Goal: Task Accomplishment & Management: Complete application form

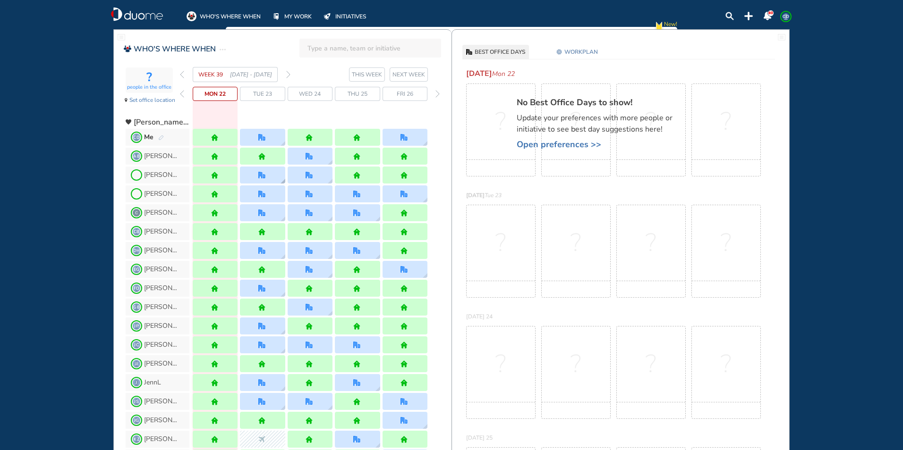
click at [265, 179] on div at bounding box center [262, 175] width 45 height 17
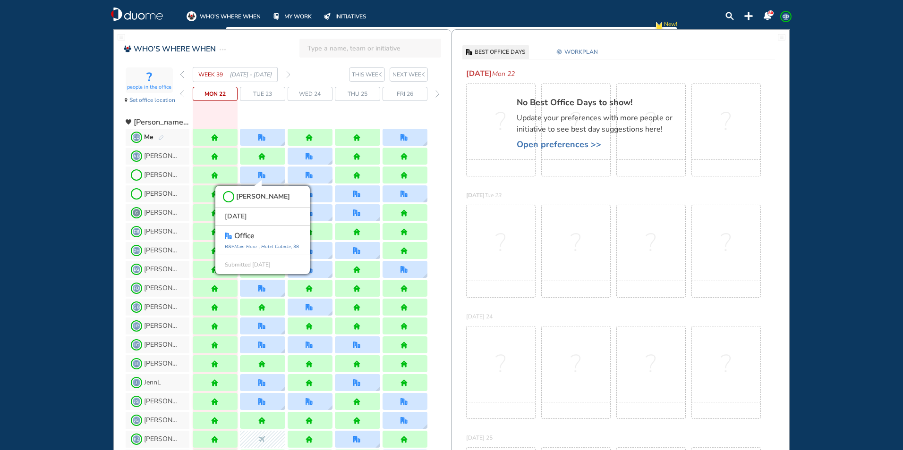
click at [298, 111] on div at bounding box center [310, 118] width 235 height 17
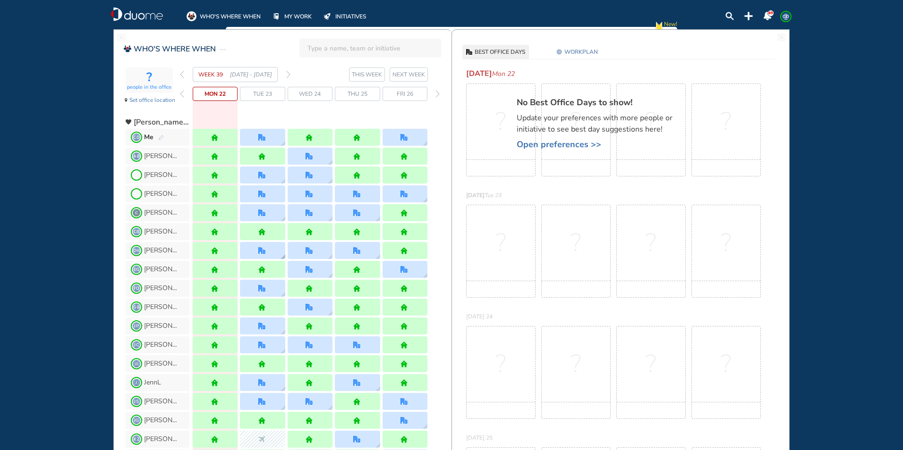
click at [272, 250] on div at bounding box center [262, 250] width 45 height 17
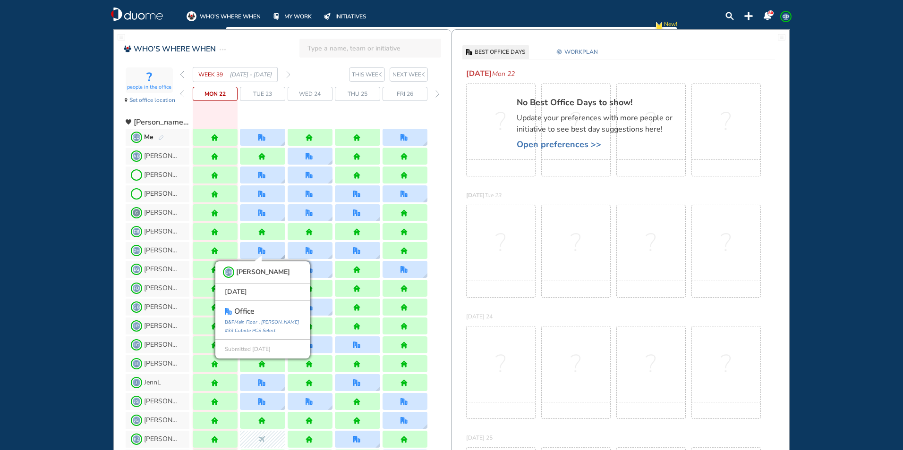
click at [272, 250] on div "DH [PERSON_NAME] [DATE] office B&P Main Floor , [PERSON_NAME] #33 Cubicle PCS S…" at bounding box center [262, 250] width 45 height 17
click at [282, 119] on div at bounding box center [310, 118] width 235 height 17
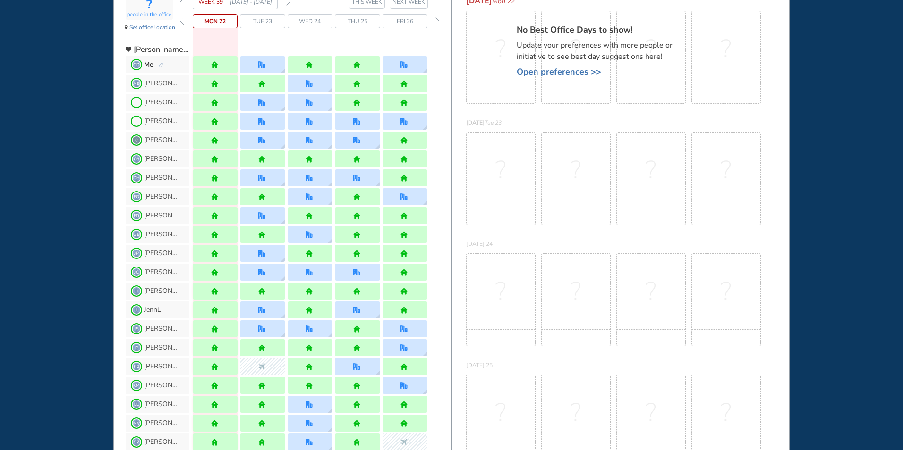
scroll to position [142, 0]
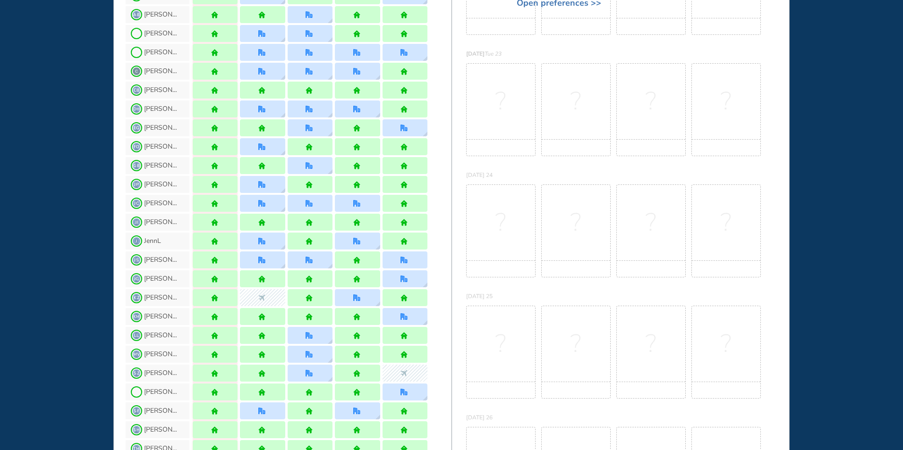
click at [269, 159] on div at bounding box center [262, 165] width 45 height 17
click at [270, 152] on div at bounding box center [262, 146] width 45 height 17
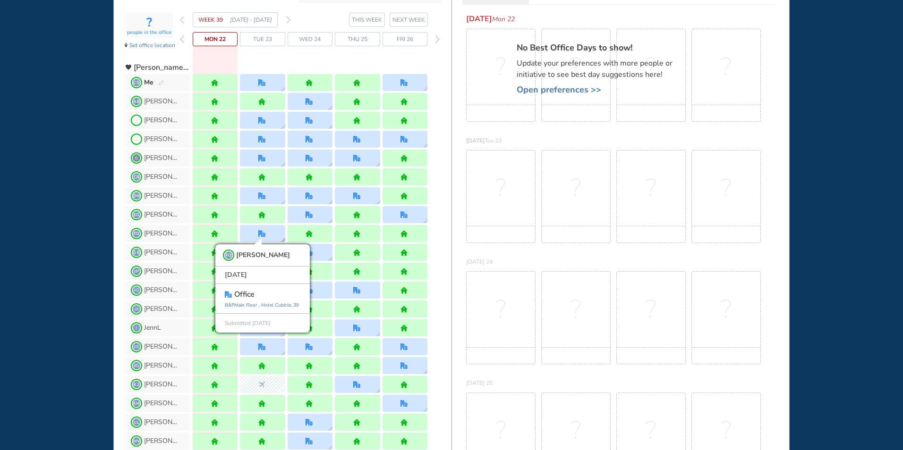
scroll to position [0, 0]
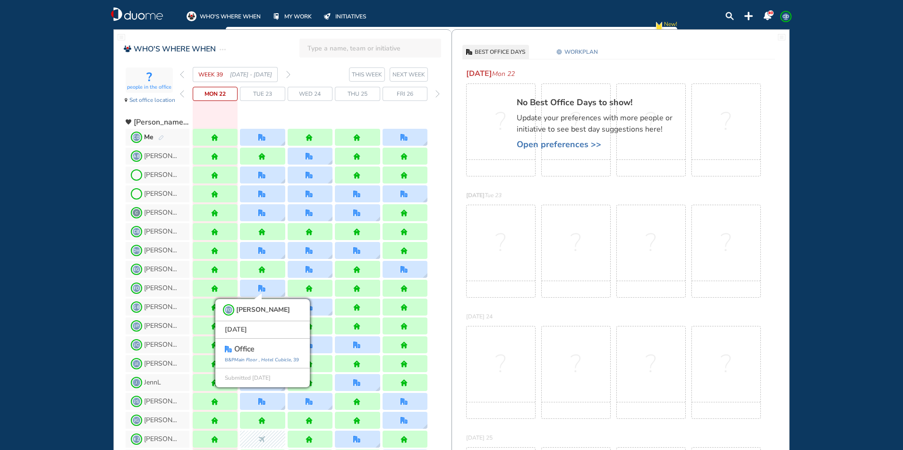
click at [78, 248] on div "WHO'S WHERE WHEN MY WORK INITIATIVES 80 CD New! NOTIFICATIONS All Location Task…" at bounding box center [451, 225] width 903 height 450
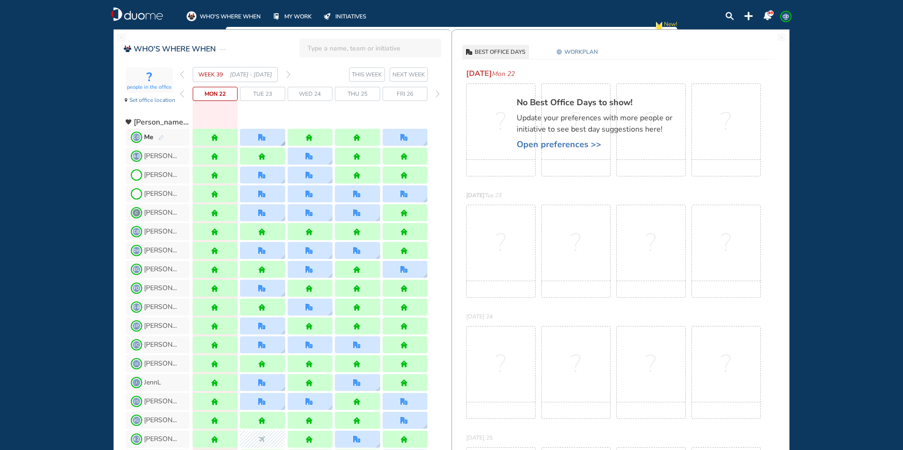
click at [243, 135] on div at bounding box center [262, 137] width 45 height 17
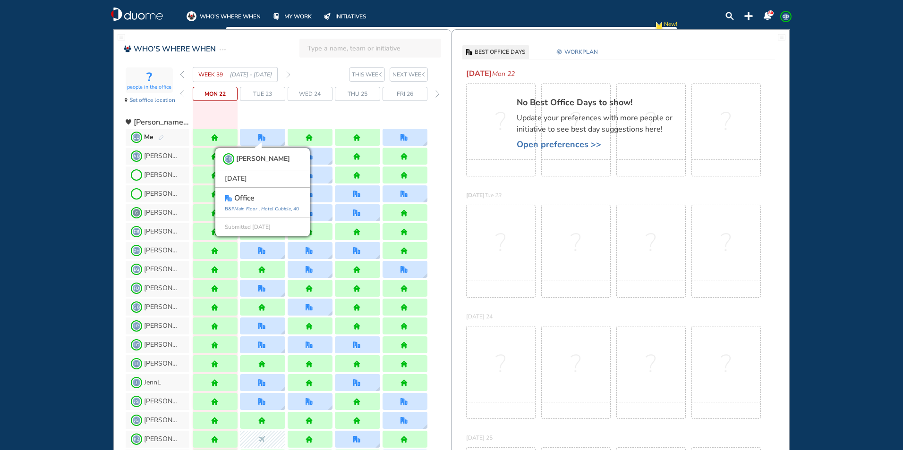
click at [307, 113] on div at bounding box center [310, 118] width 235 height 17
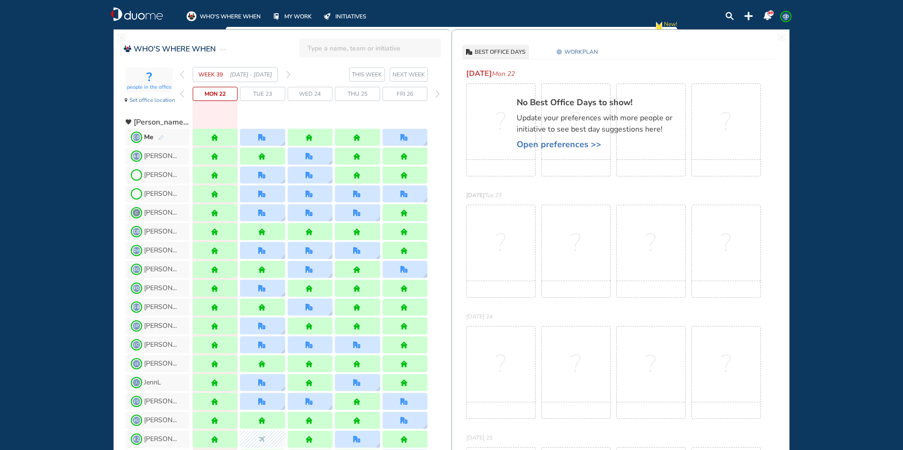
click at [439, 93] on img "forward day" at bounding box center [437, 94] width 4 height 8
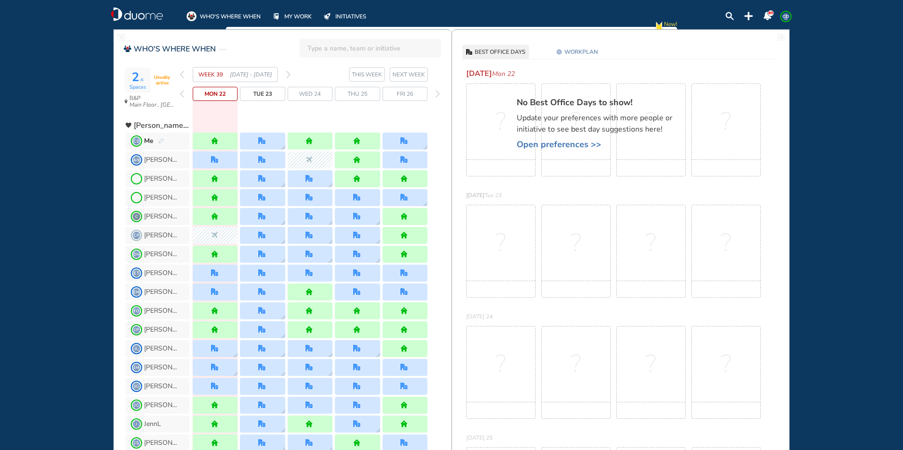
click at [437, 93] on img "forward day" at bounding box center [437, 94] width 4 height 8
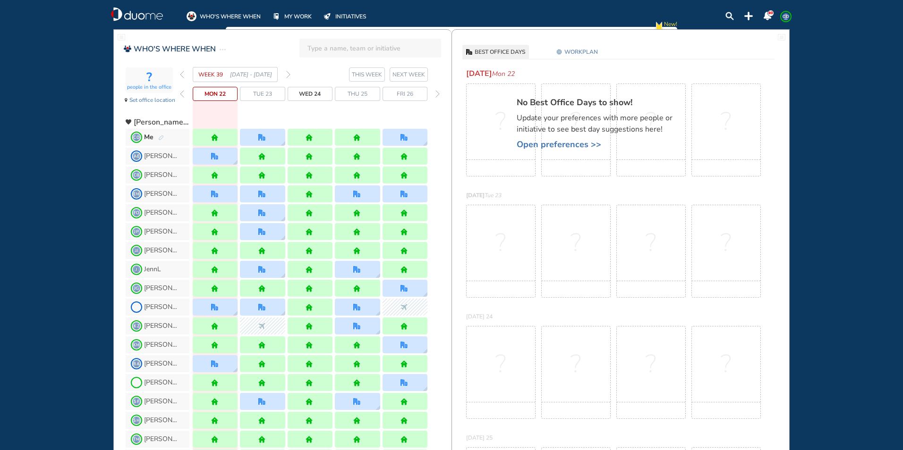
click at [288, 74] on img "forward week" at bounding box center [288, 75] width 4 height 8
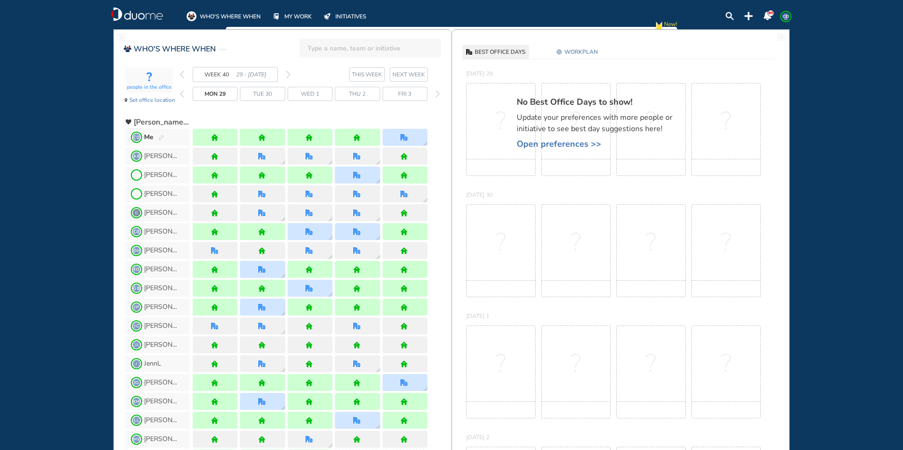
click at [288, 74] on img "forward week" at bounding box center [288, 75] width 4 height 8
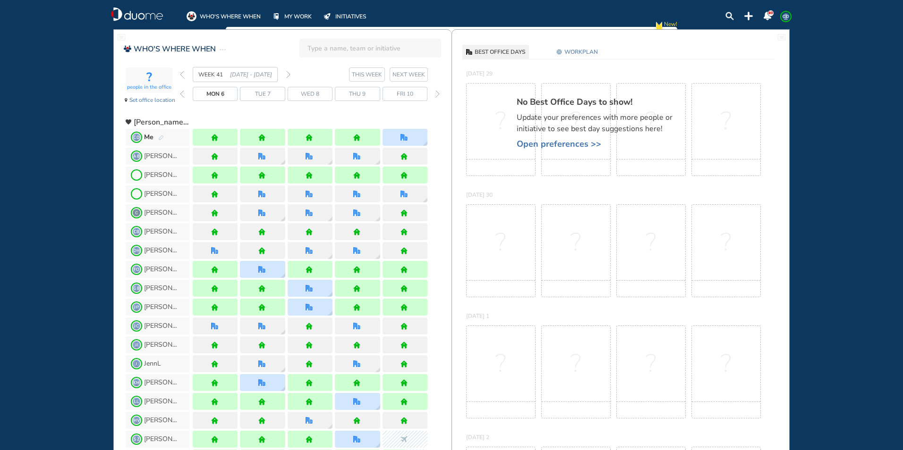
click at [288, 74] on img "forward week" at bounding box center [288, 75] width 4 height 8
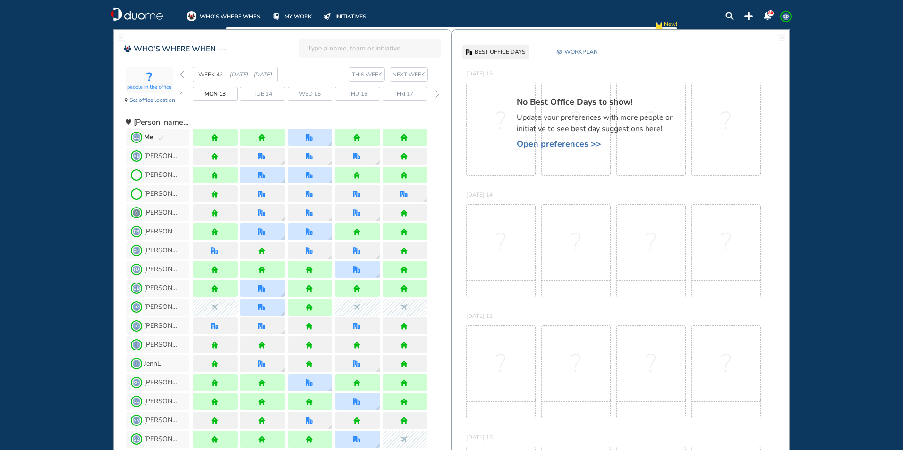
click at [288, 74] on img "forward week" at bounding box center [288, 75] width 4 height 8
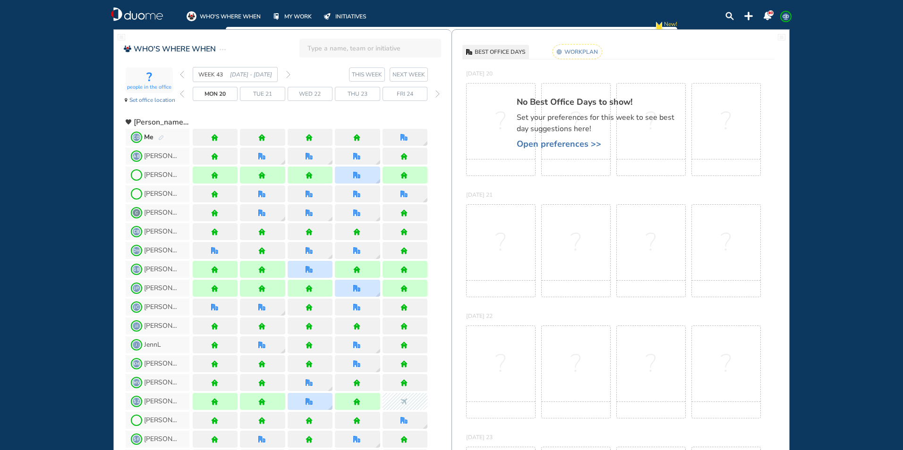
click at [156, 136] on div "Me" at bounding box center [154, 137] width 20 height 9
click at [163, 138] on img "pen-edit" at bounding box center [161, 138] width 6 height 6
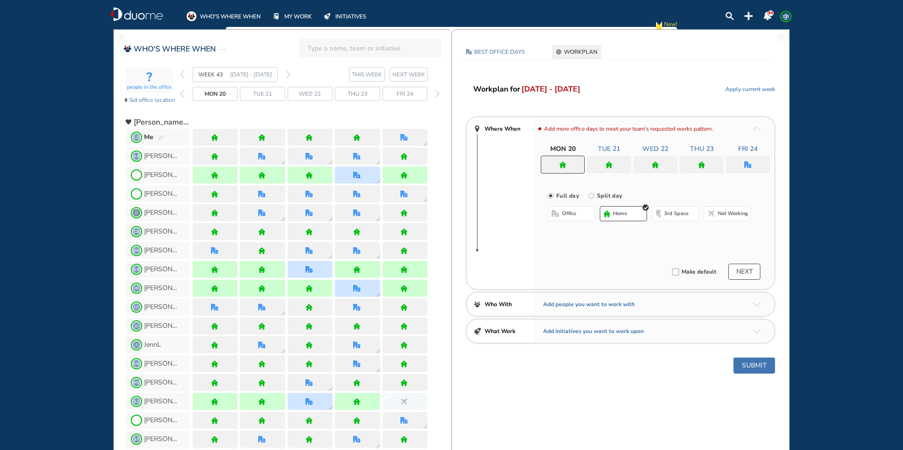
click at [620, 212] on span "home" at bounding box center [620, 214] width 14 height 8
click at [616, 166] on div at bounding box center [609, 164] width 44 height 17
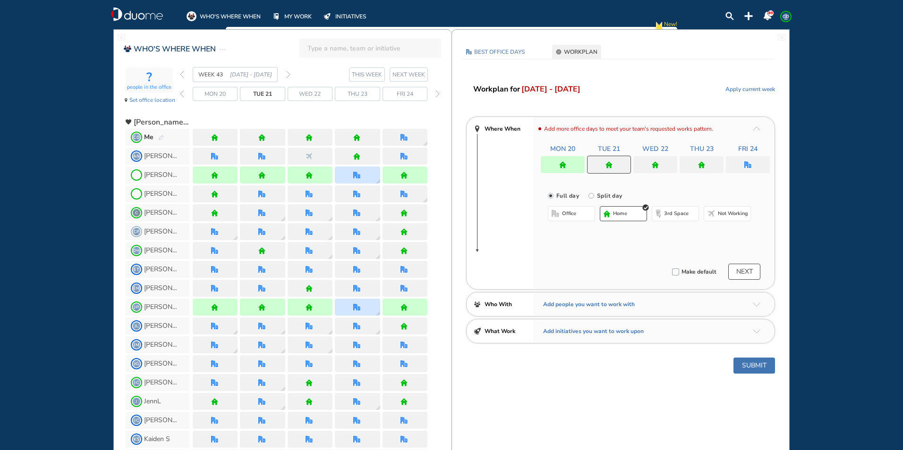
click at [634, 213] on button "home" at bounding box center [623, 213] width 47 height 15
click at [651, 167] on div at bounding box center [655, 164] width 44 height 17
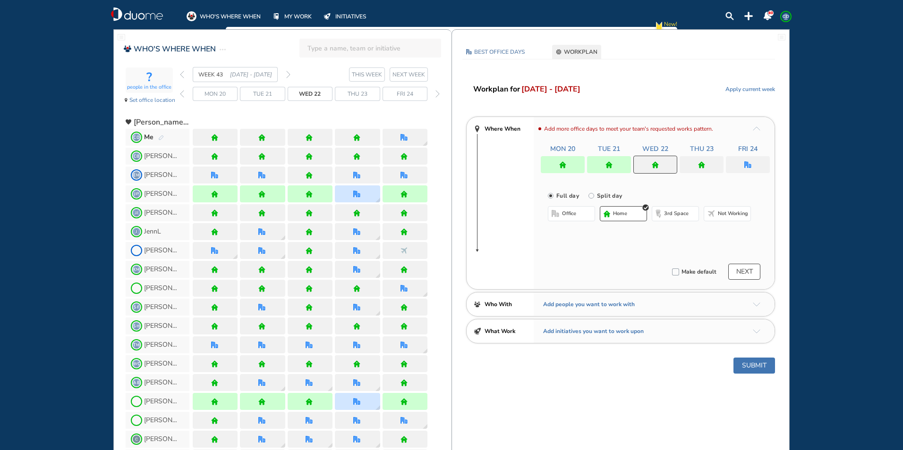
click at [624, 211] on span "home" at bounding box center [620, 214] width 14 height 8
click at [702, 166] on img "home" at bounding box center [701, 164] width 7 height 7
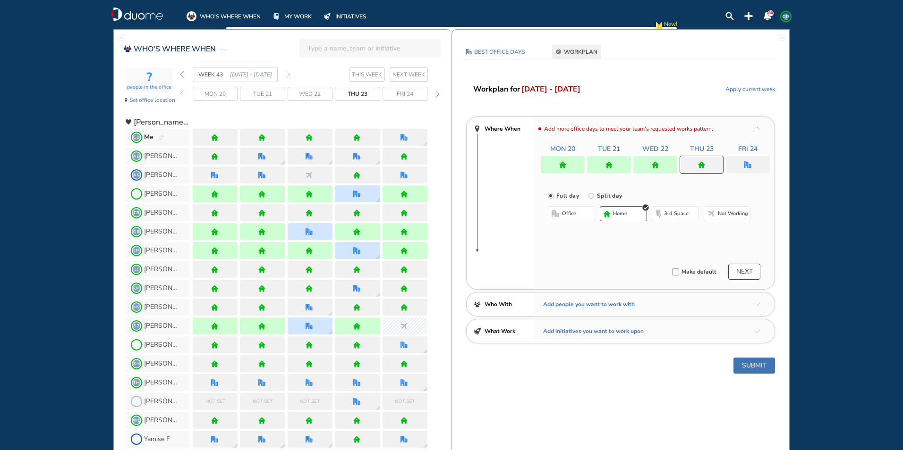
click at [616, 221] on div "office home 3rd space Not working" at bounding box center [649, 214] width 203 height 17
click at [620, 217] on span "home" at bounding box center [620, 214] width 14 height 8
click at [737, 156] on div "Mon 20 Tue 21 Wed 22 Thu 23 Fri 24" at bounding box center [655, 158] width 229 height 29
click at [741, 160] on div at bounding box center [748, 164] width 44 height 17
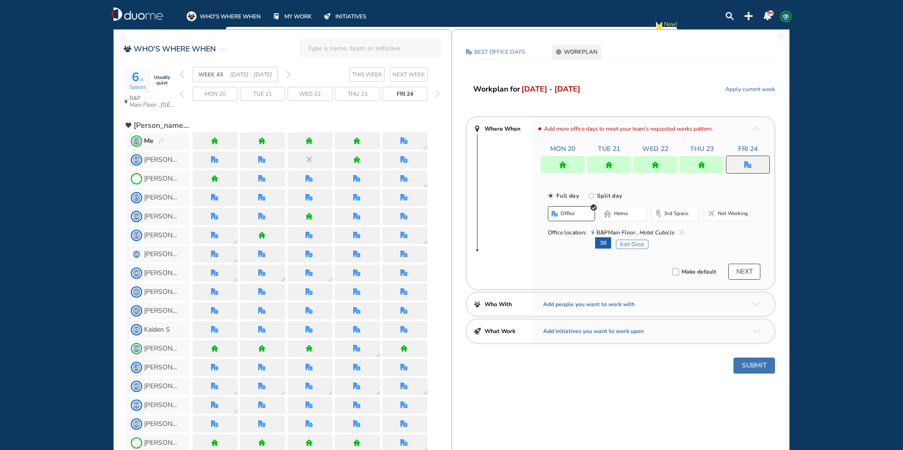
click at [750, 368] on button "Submit" at bounding box center [754, 366] width 42 height 16
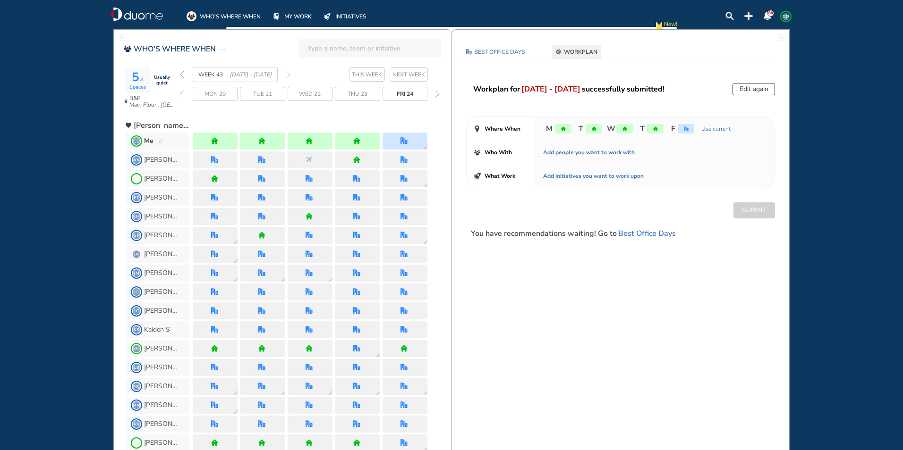
click at [183, 74] on img "back week" at bounding box center [182, 75] width 4 height 8
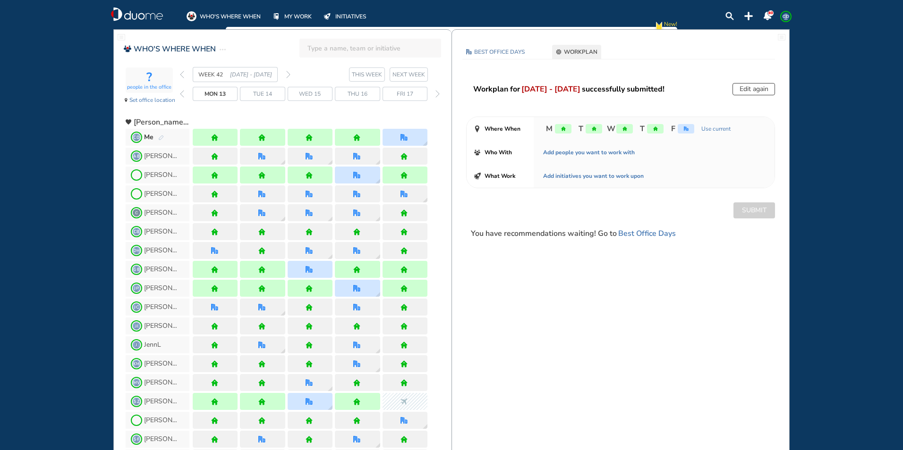
click at [183, 74] on img "back week" at bounding box center [182, 75] width 4 height 8
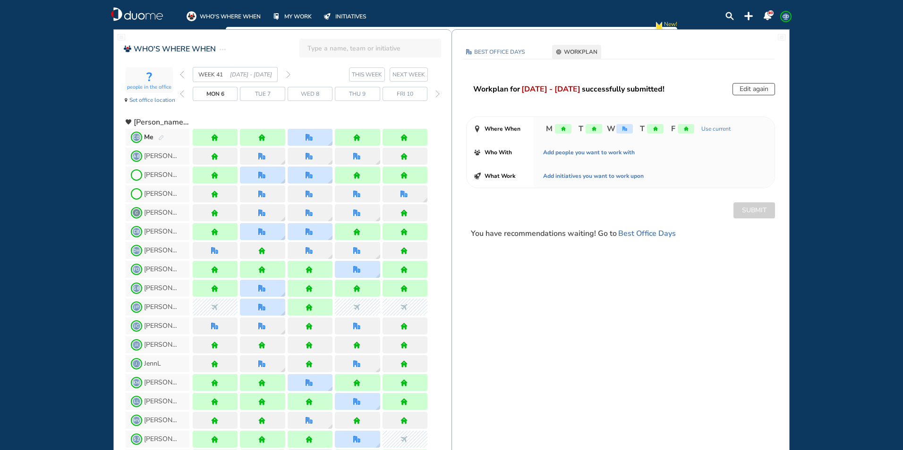
click at [183, 74] on img "back week" at bounding box center [182, 75] width 4 height 8
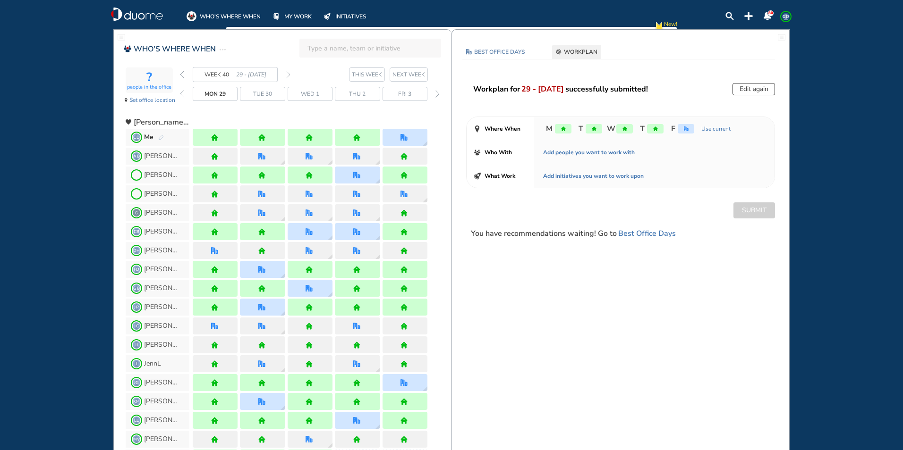
click at [160, 138] on img "pen-edit" at bounding box center [161, 138] width 6 height 6
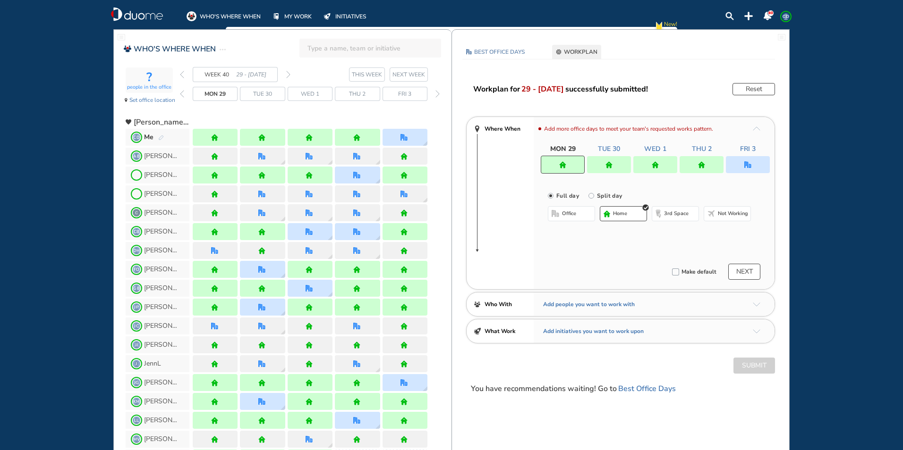
click at [703, 161] on div at bounding box center [702, 164] width 44 height 17
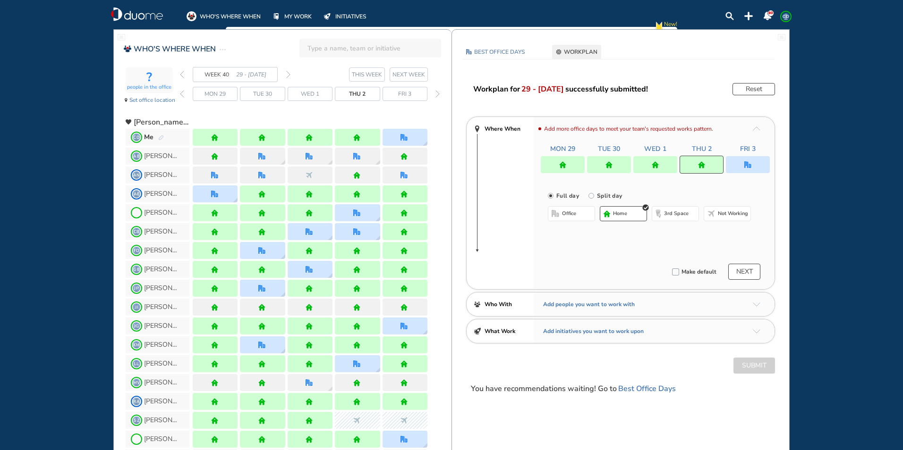
click at [576, 211] on button "office" at bounding box center [571, 213] width 47 height 15
click at [579, 234] on button "Select location" at bounding box center [573, 232] width 38 height 9
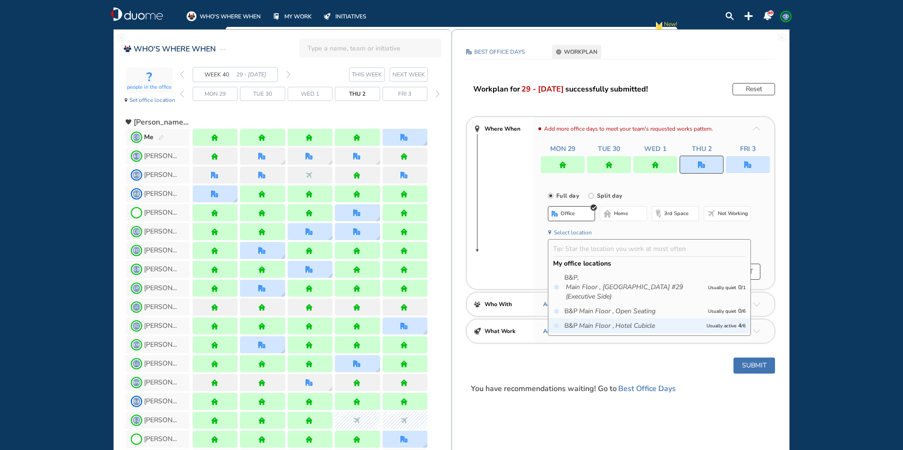
click at [609, 328] on icon "Main Floor ," at bounding box center [596, 326] width 35 height 9
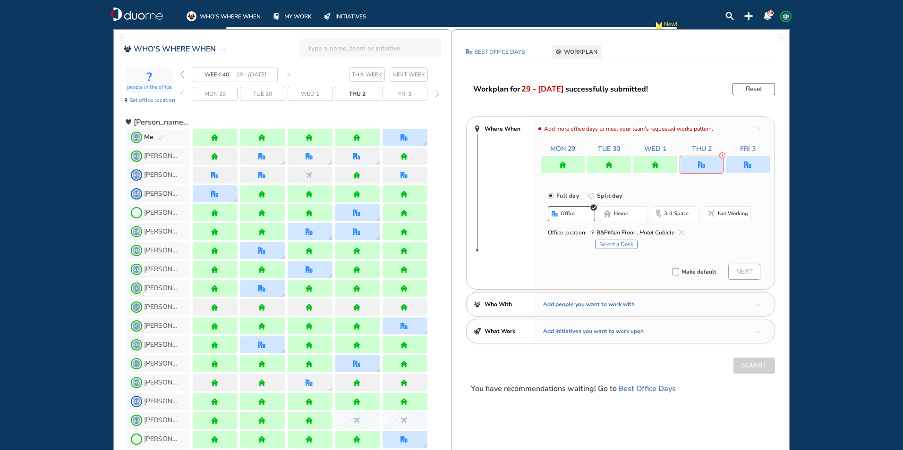
click at [612, 245] on button "Select a Desk" at bounding box center [616, 244] width 42 height 9
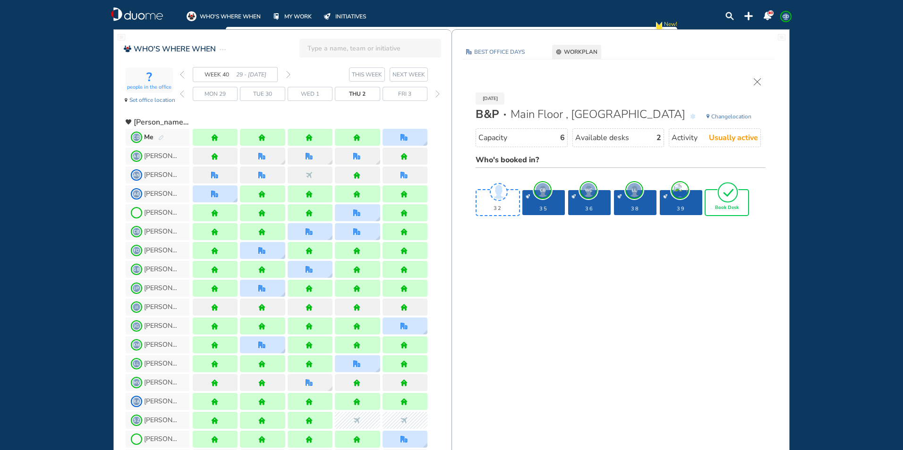
click at [726, 198] on img "tick-rounded-outline" at bounding box center [728, 192] width 22 height 22
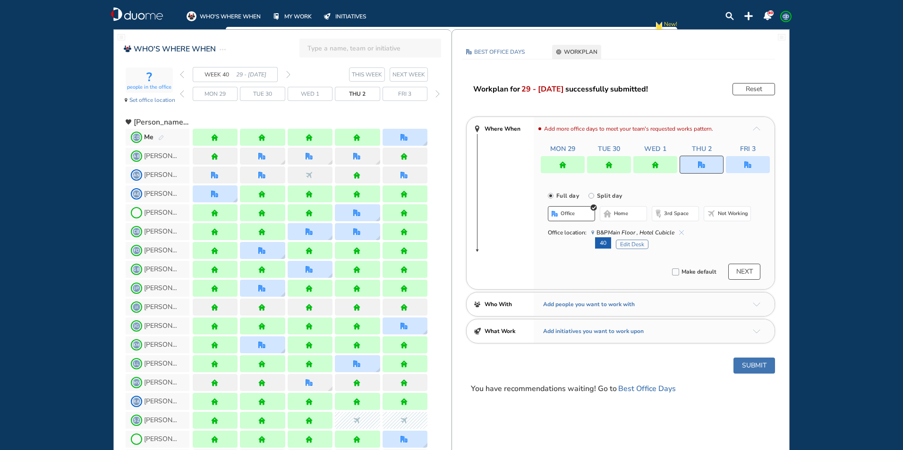
click at [752, 369] on button "Submit" at bounding box center [754, 366] width 42 height 16
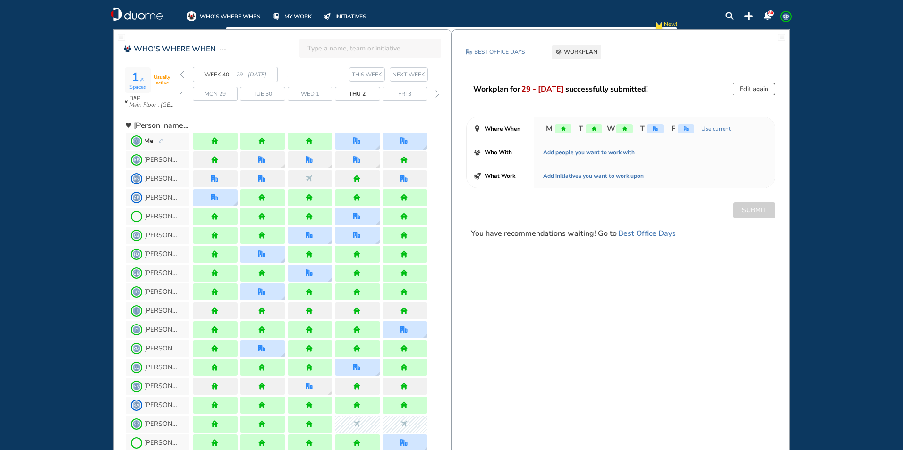
click at [158, 141] on img "pen-edit" at bounding box center [161, 141] width 6 height 6
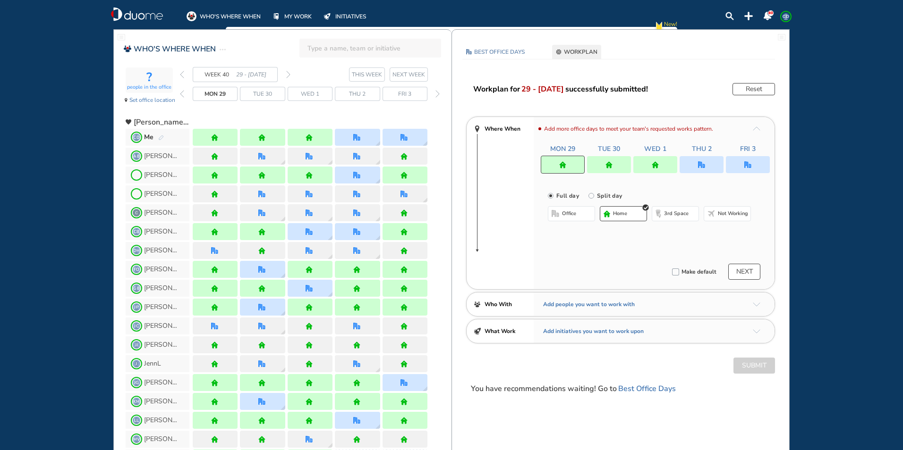
click at [757, 159] on div at bounding box center [748, 164] width 44 height 17
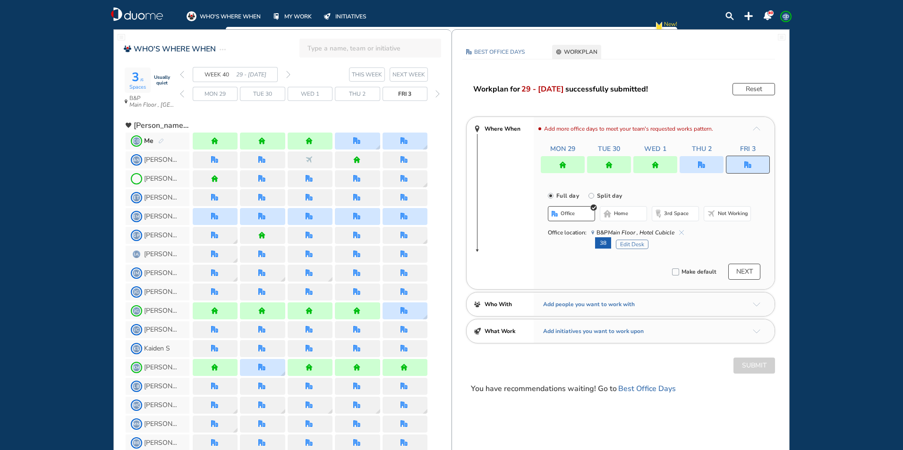
click at [635, 214] on button "home" at bounding box center [623, 213] width 47 height 15
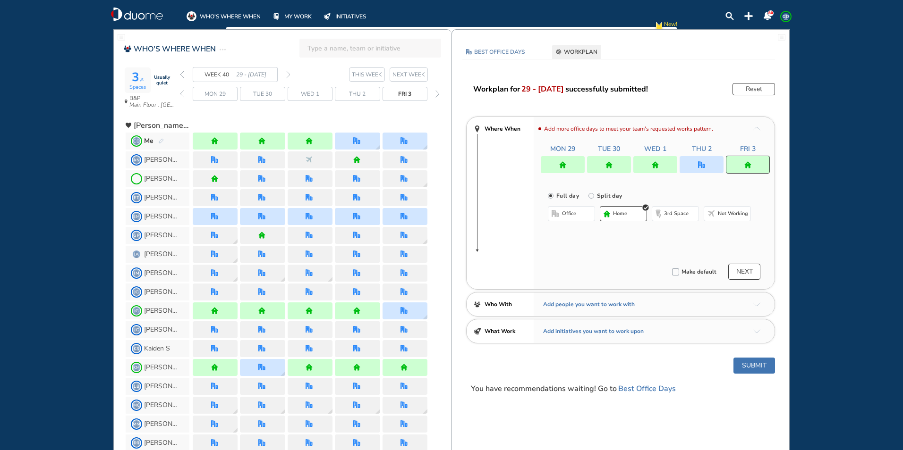
click at [748, 369] on button "Submit" at bounding box center [754, 366] width 42 height 16
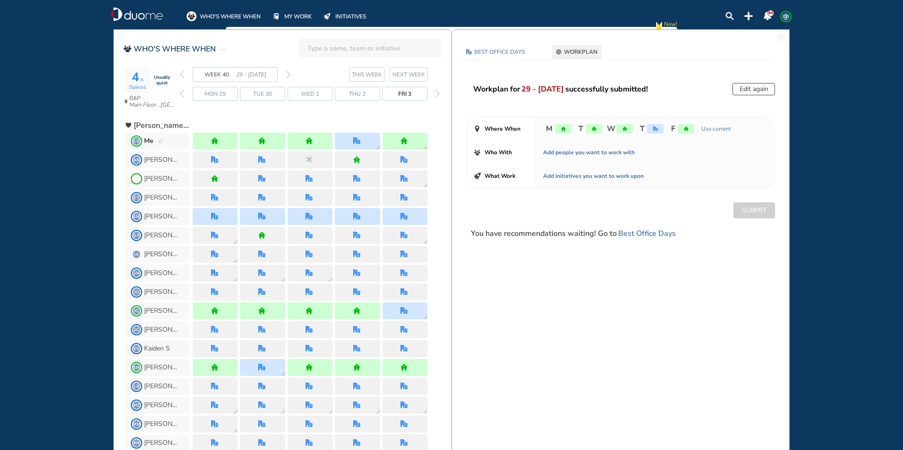
click at [287, 73] on img "forward week" at bounding box center [288, 75] width 4 height 8
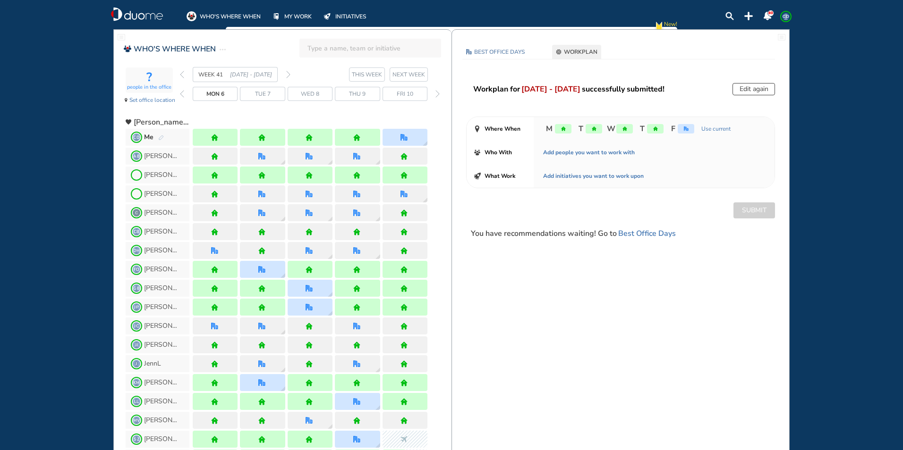
click at [287, 73] on img "forward week" at bounding box center [288, 75] width 4 height 8
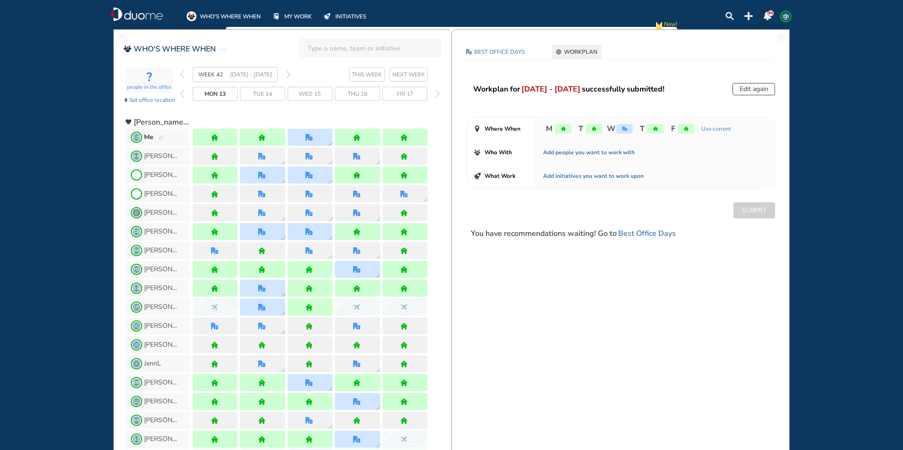
click at [289, 74] on img "forward week" at bounding box center [288, 75] width 4 height 8
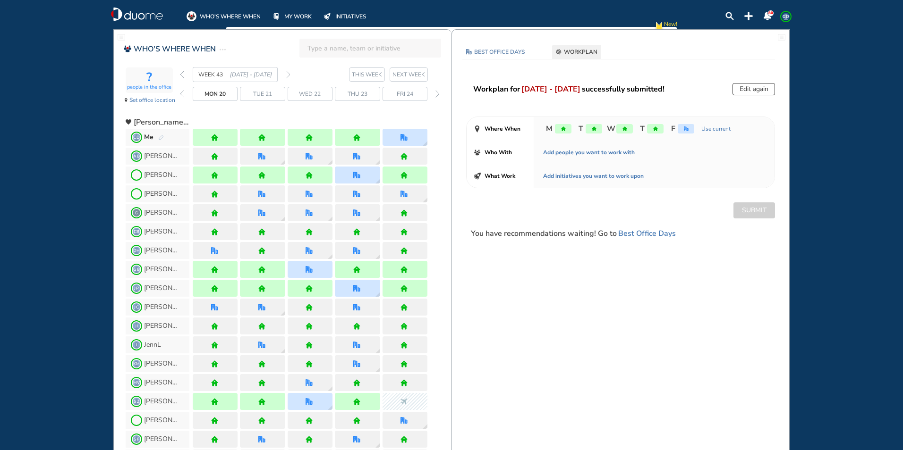
click at [180, 72] on img "back week" at bounding box center [182, 75] width 4 height 8
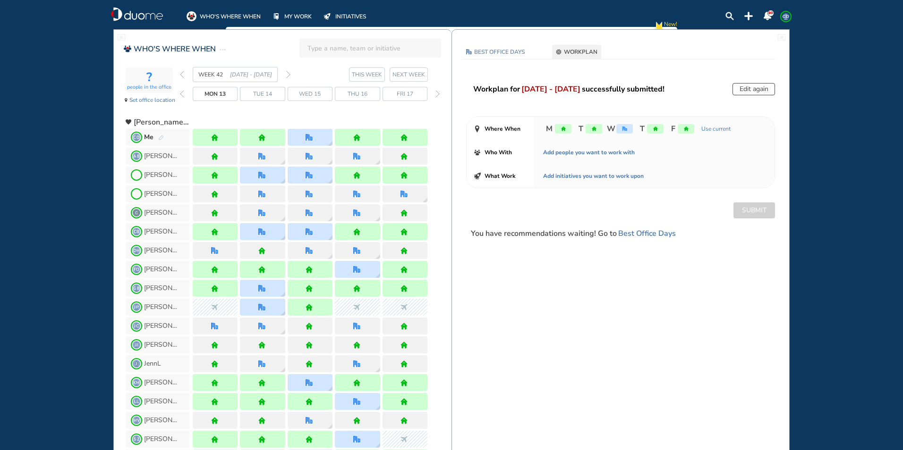
click at [219, 136] on div at bounding box center [215, 137] width 8 height 7
click at [161, 135] on img "pen-edit" at bounding box center [161, 138] width 6 height 6
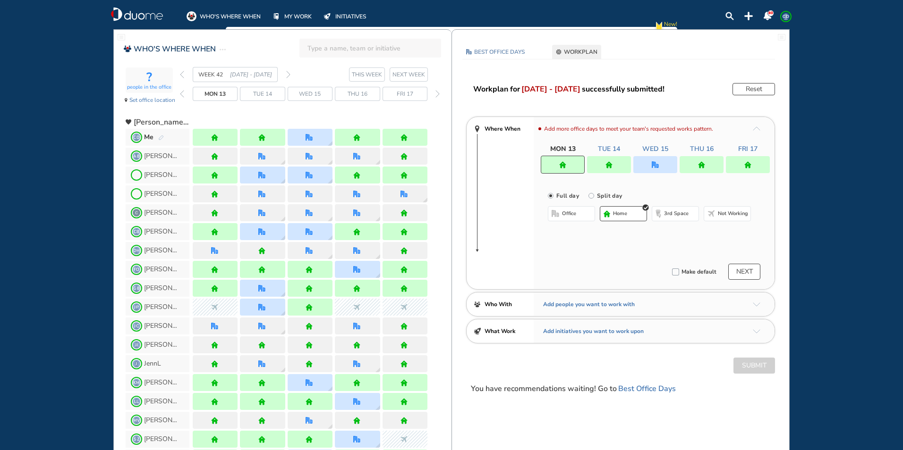
click at [731, 218] on button "Not working" at bounding box center [727, 213] width 47 height 15
click at [759, 364] on button "Submit" at bounding box center [754, 366] width 42 height 16
